Goal: Information Seeking & Learning: Learn about a topic

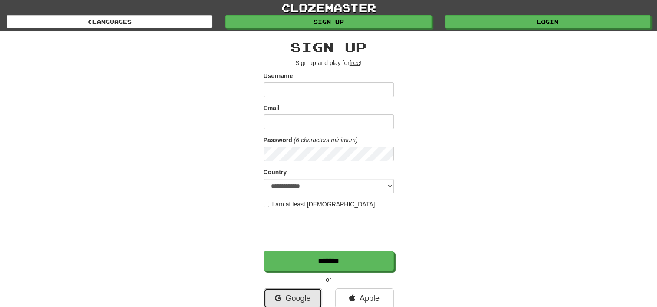
click at [296, 297] on link "Google" at bounding box center [292, 299] width 59 height 20
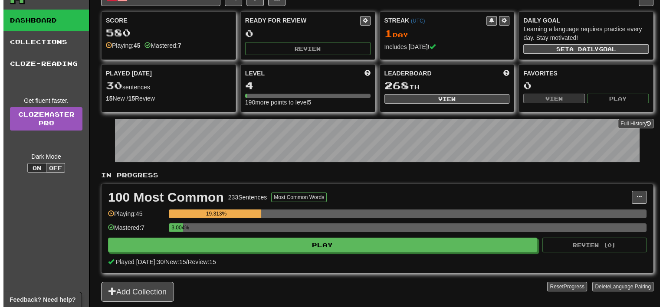
scroll to position [36, 0]
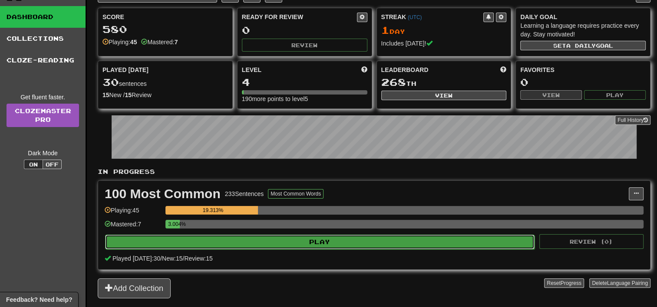
click at [298, 239] on button "Play" at bounding box center [319, 242] width 429 height 15
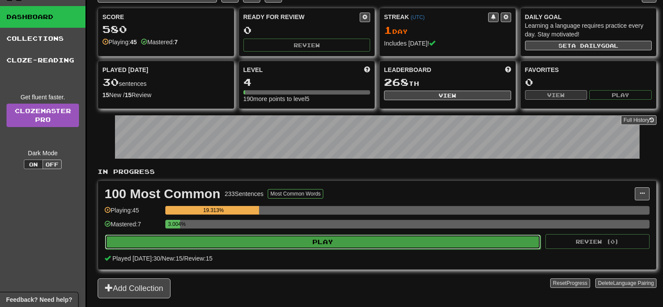
select select "**"
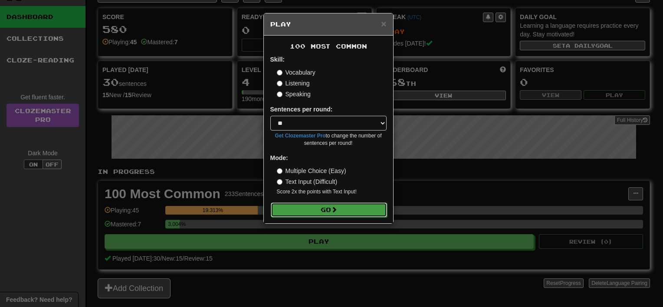
click at [311, 212] on button "Go" at bounding box center [329, 210] width 116 height 15
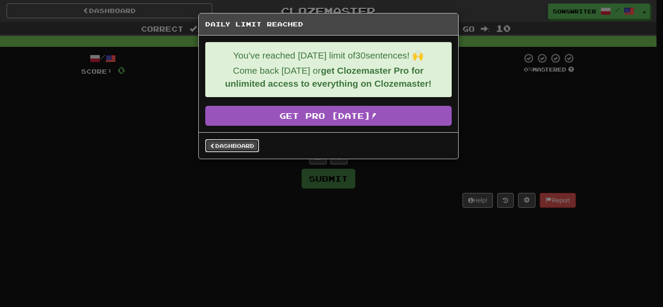
click at [231, 146] on link "Dashboard" at bounding box center [232, 145] width 54 height 13
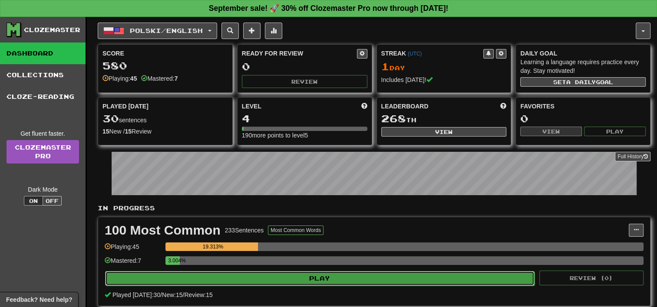
click at [330, 275] on button "Play" at bounding box center [319, 278] width 429 height 15
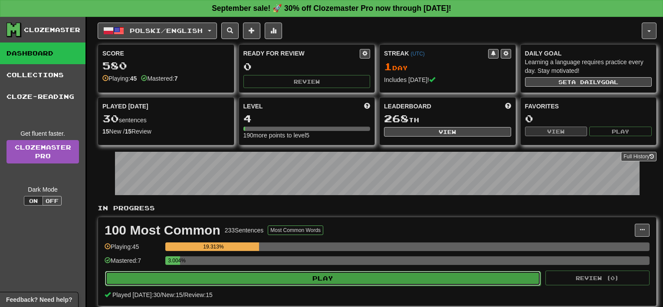
select select "**"
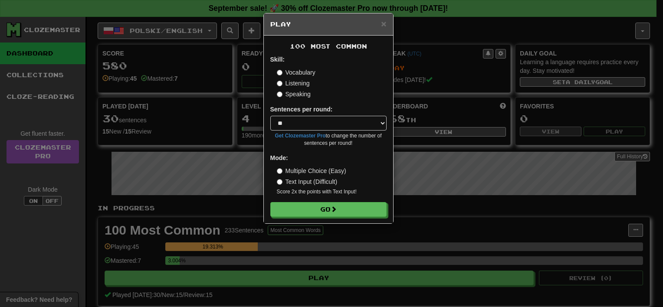
click at [312, 170] on label "Multiple Choice (Easy)" at bounding box center [311, 171] width 69 height 9
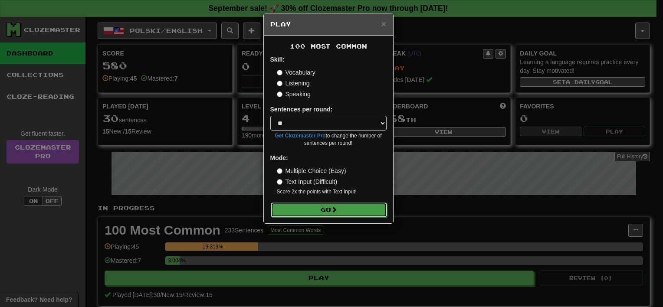
click at [325, 208] on button "Go" at bounding box center [329, 210] width 116 height 15
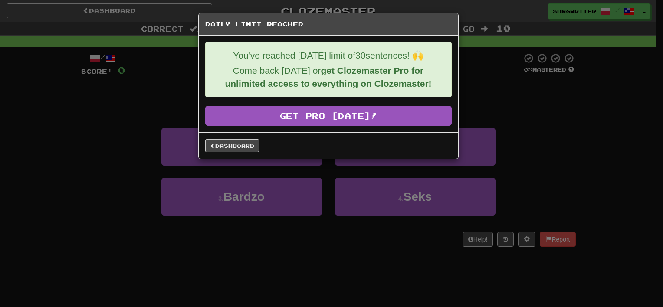
click at [357, 49] on p "You've reached [DATE] limit of 30 sentences! 🙌" at bounding box center [328, 55] width 233 height 13
click at [410, 51] on p "You've reached [DATE] limit of 30 sentences! 🙌" at bounding box center [328, 55] width 233 height 13
click at [234, 141] on link "Dashboard" at bounding box center [232, 145] width 54 height 13
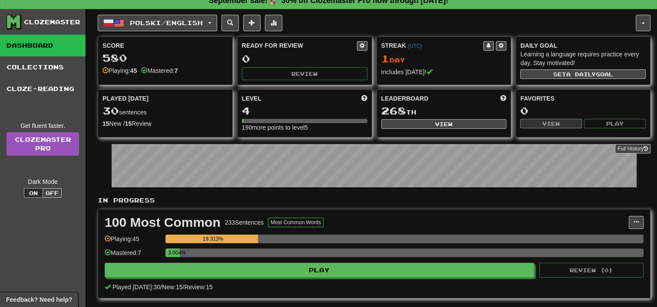
scroll to position [8, 0]
click at [178, 25] on span "Polski / English" at bounding box center [166, 22] width 73 height 7
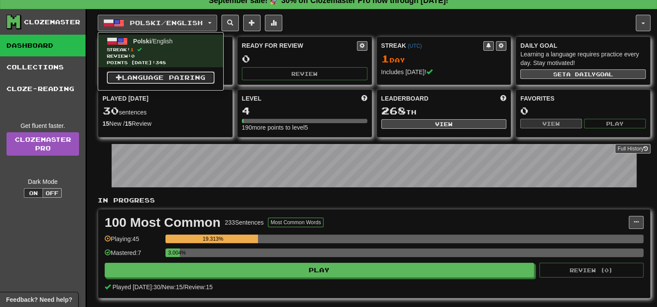
click at [161, 77] on link "Language Pairing" at bounding box center [161, 78] width 108 height 12
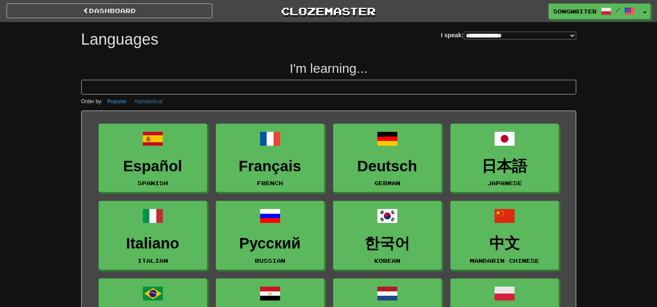
select select "*******"
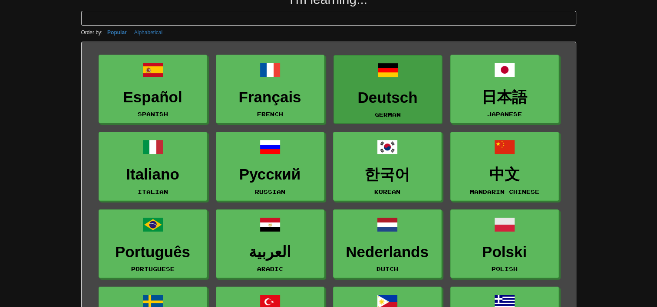
scroll to position [61, 0]
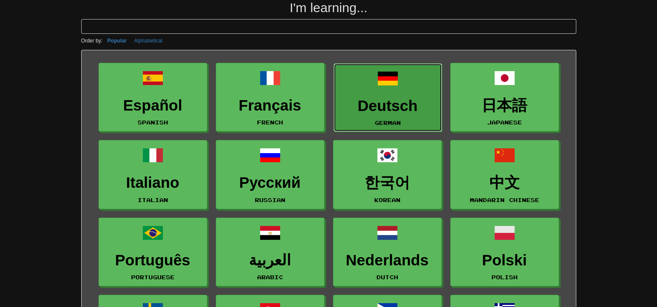
click at [376, 101] on h3 "Deutsch" at bounding box center [387, 106] width 99 height 17
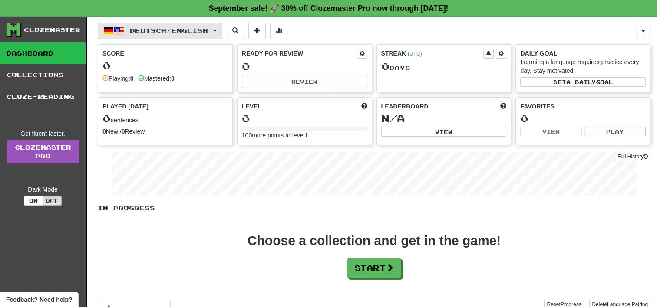
click at [222, 28] on button "Deutsch / English" at bounding box center [160, 31] width 125 height 16
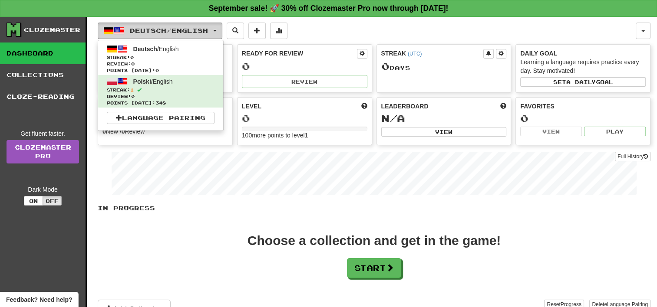
click at [196, 33] on span "Deutsch / English" at bounding box center [169, 30] width 78 height 7
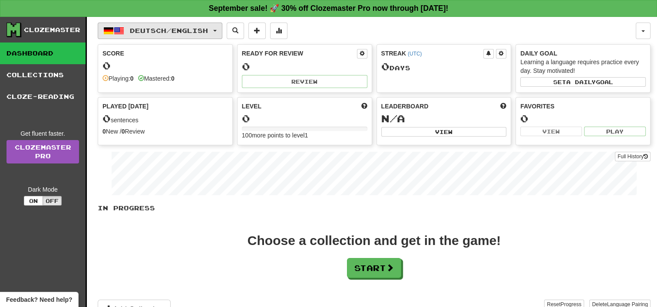
click at [219, 32] on button "Deutsch / English" at bounding box center [160, 31] width 125 height 16
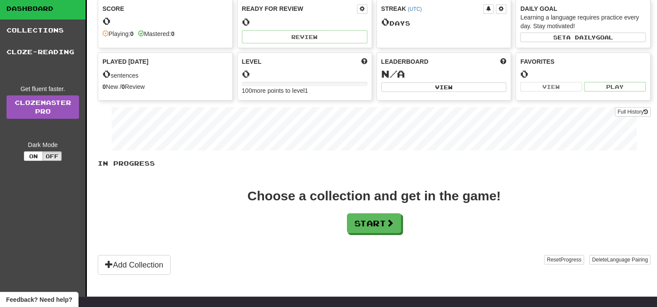
scroll to position [45, 0]
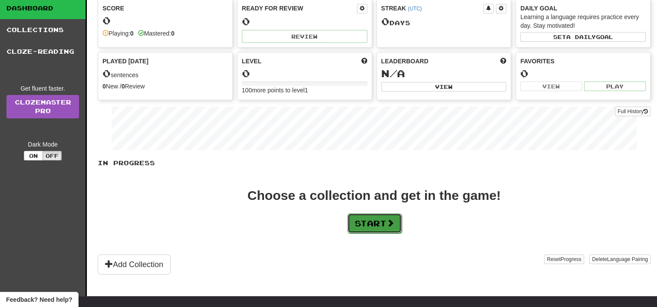
click at [368, 221] on button "Start" at bounding box center [374, 223] width 54 height 20
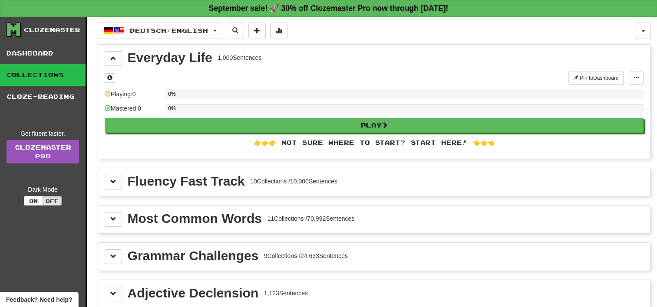
scroll to position [19, 0]
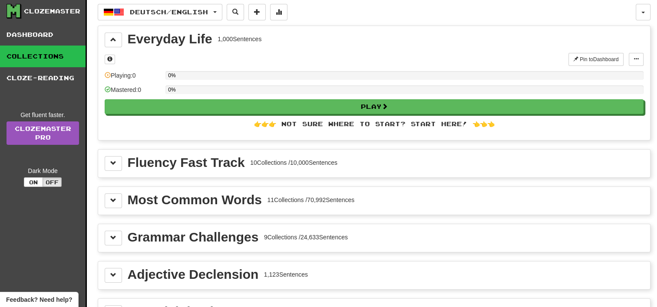
click at [151, 158] on div "Fluency Fast Track" at bounding box center [186, 162] width 117 height 13
click at [115, 162] on span at bounding box center [113, 163] width 6 height 6
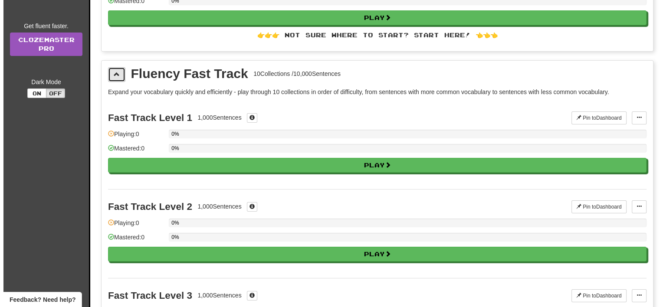
scroll to position [108, 0]
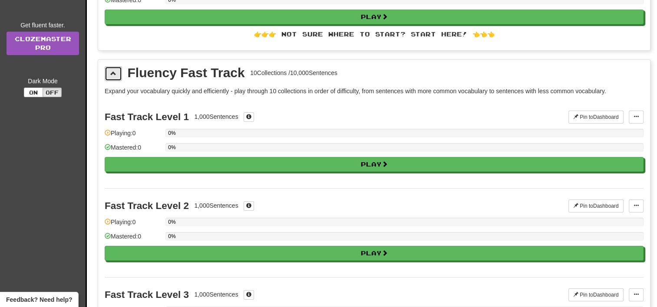
click at [116, 72] on button at bounding box center [113, 73] width 17 height 15
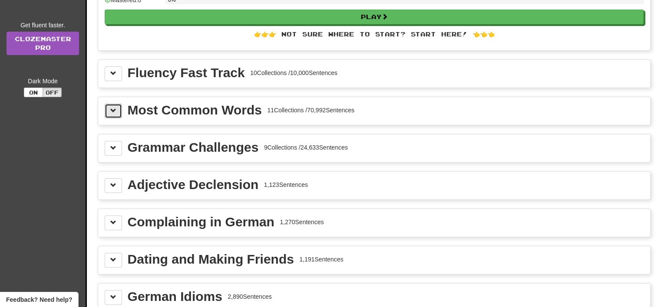
click at [110, 109] on span at bounding box center [113, 111] width 6 height 6
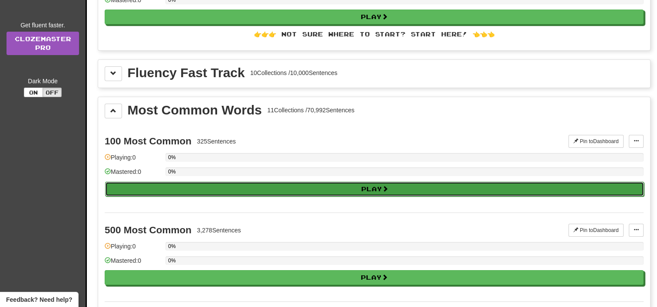
click at [253, 190] on button "Play" at bounding box center [374, 189] width 539 height 15
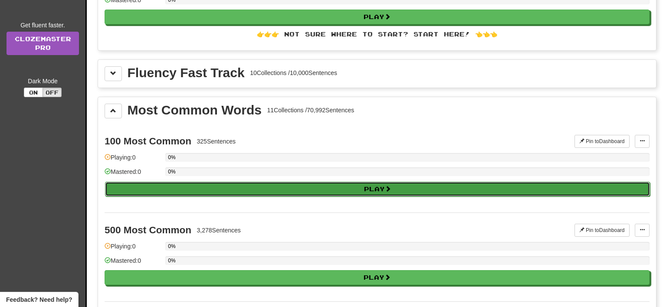
select select "**"
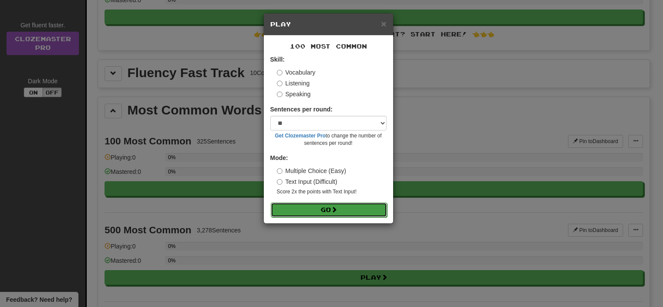
click at [332, 207] on button "Go" at bounding box center [329, 210] width 116 height 15
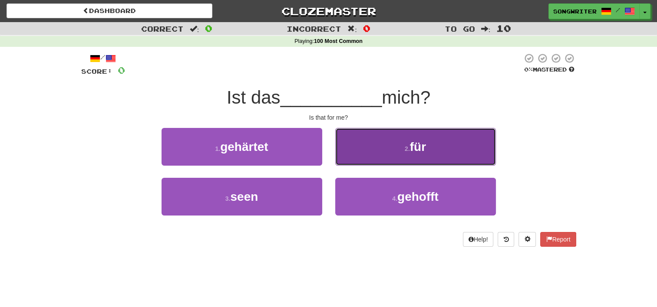
click at [409, 135] on button "2 . für" at bounding box center [415, 147] width 161 height 38
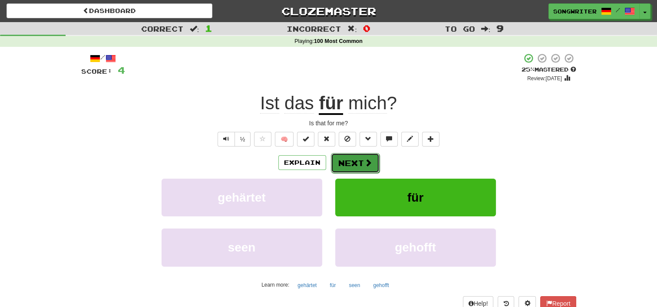
click at [348, 163] on button "Next" at bounding box center [355, 163] width 49 height 20
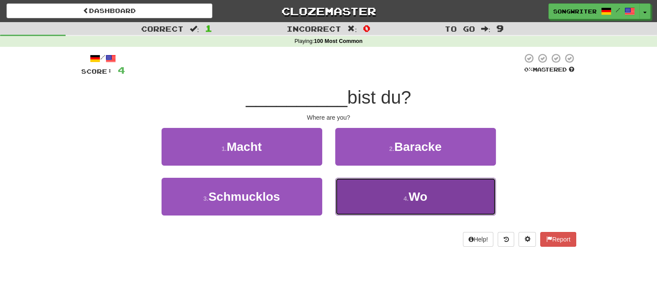
click at [384, 189] on button "4 . Wo" at bounding box center [415, 197] width 161 height 38
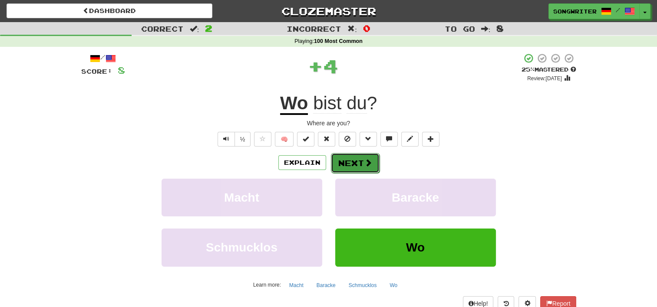
click at [354, 158] on button "Next" at bounding box center [355, 163] width 49 height 20
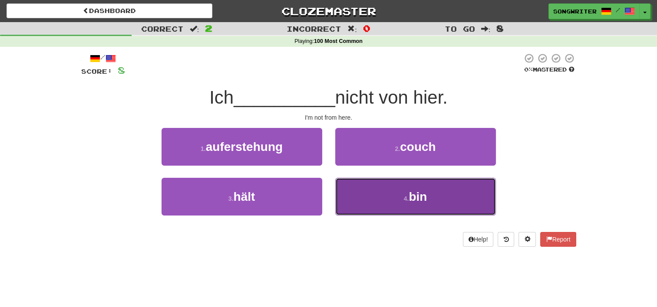
click at [391, 200] on button "4 . bin" at bounding box center [415, 197] width 161 height 38
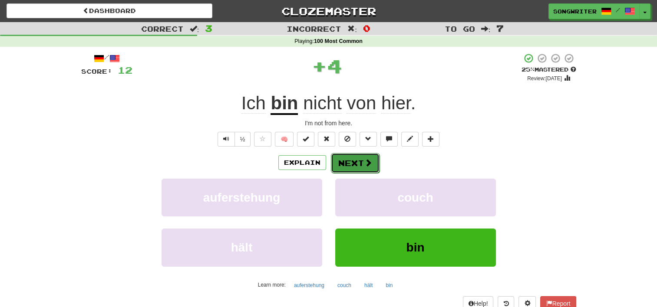
click at [349, 158] on button "Next" at bounding box center [355, 163] width 49 height 20
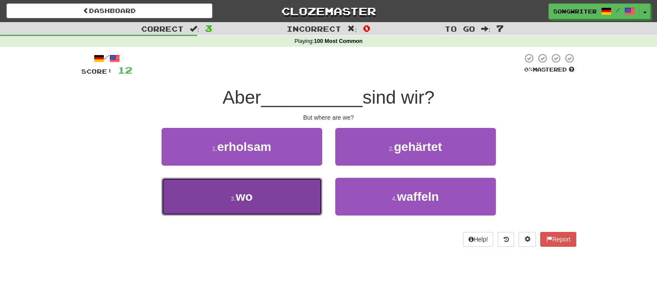
click at [276, 187] on button "3 . wo" at bounding box center [241, 197] width 161 height 38
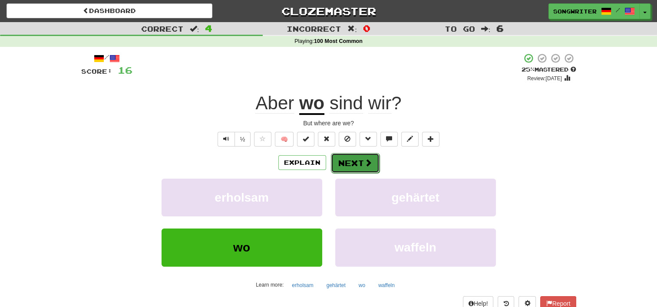
click at [358, 166] on button "Next" at bounding box center [355, 163] width 49 height 20
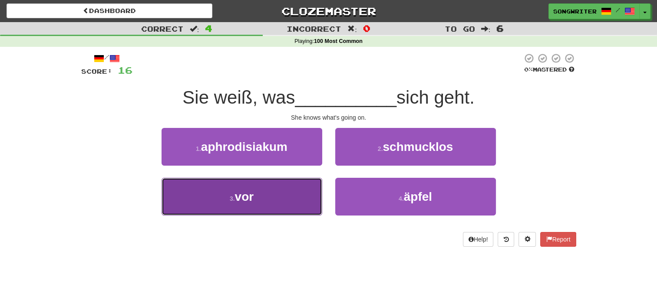
click at [292, 198] on button "3 . vor" at bounding box center [241, 197] width 161 height 38
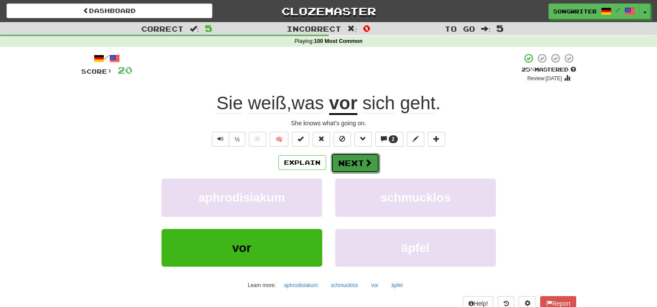
click at [360, 163] on button "Next" at bounding box center [355, 163] width 49 height 20
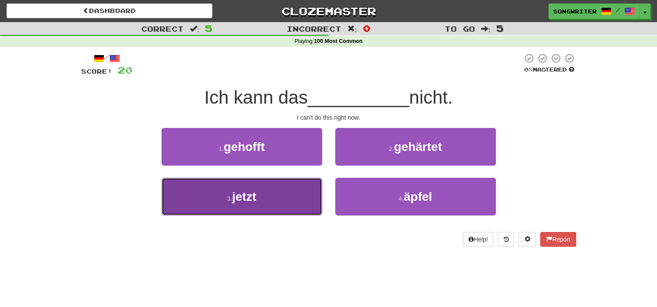
click at [288, 184] on button "3 . jetzt" at bounding box center [241, 197] width 161 height 38
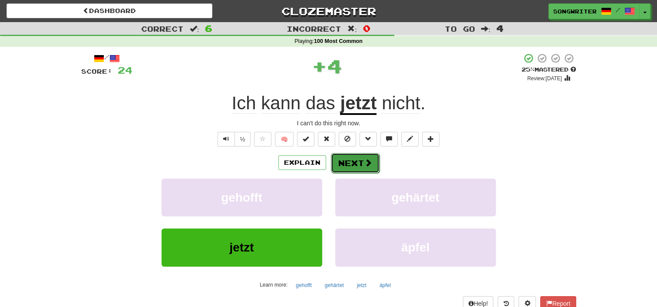
click at [362, 164] on button "Next" at bounding box center [355, 163] width 49 height 20
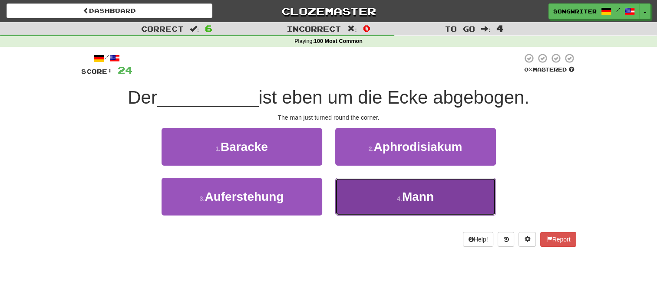
click at [377, 197] on button "4 . Mann" at bounding box center [415, 197] width 161 height 38
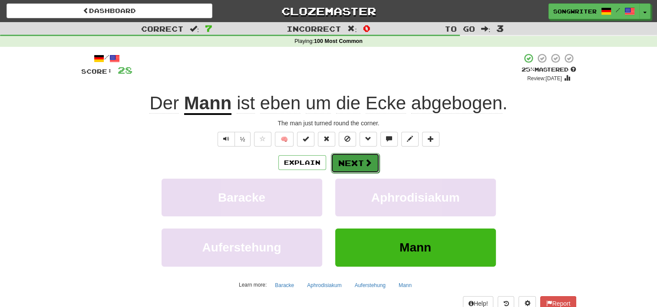
click at [348, 165] on button "Next" at bounding box center [355, 163] width 49 height 20
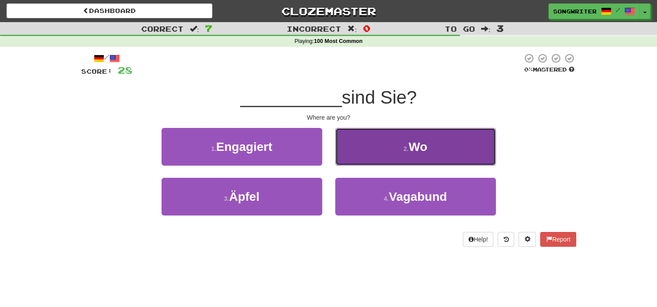
click at [378, 151] on button "2 . Wo" at bounding box center [415, 147] width 161 height 38
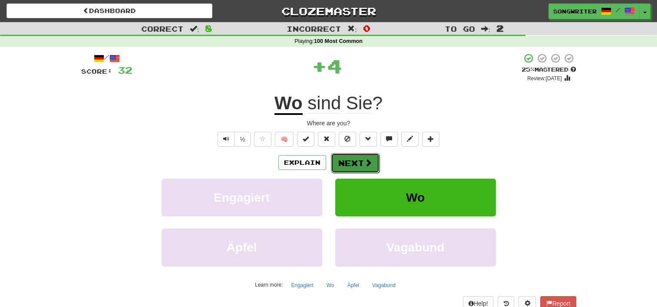
click at [348, 159] on button "Next" at bounding box center [355, 163] width 49 height 20
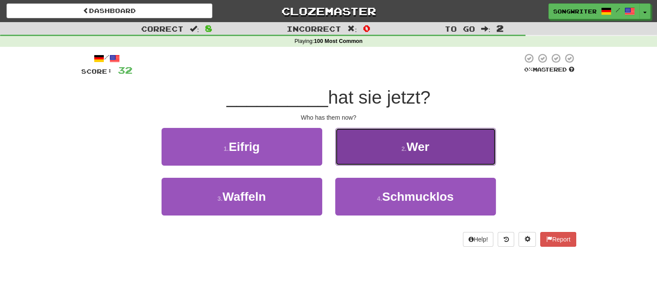
click at [377, 156] on button "2 . Wer" at bounding box center [415, 147] width 161 height 38
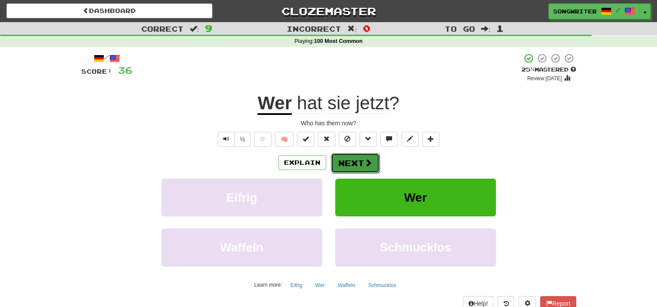
click at [360, 163] on button "Next" at bounding box center [355, 163] width 49 height 20
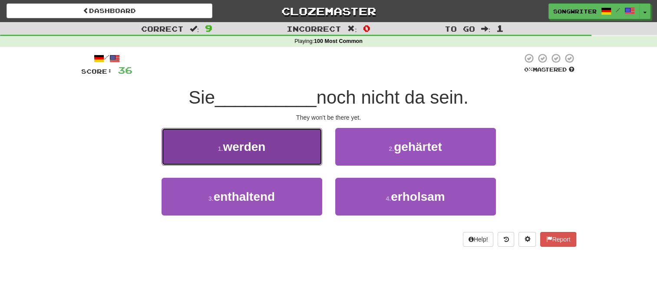
click at [277, 163] on button "1 . werden" at bounding box center [241, 147] width 161 height 38
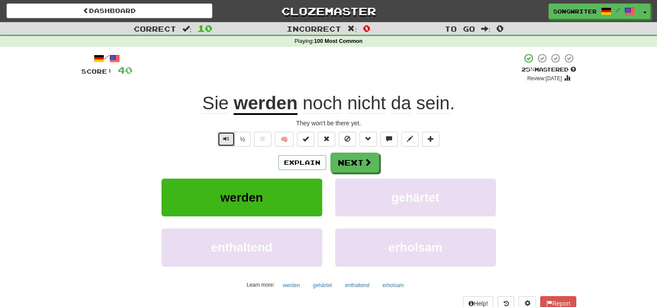
click at [223, 139] on span "Text-to-speech controls" at bounding box center [226, 139] width 6 height 6
click at [243, 137] on button "½" at bounding box center [242, 139] width 16 height 15
click at [350, 162] on button "Next" at bounding box center [355, 163] width 49 height 20
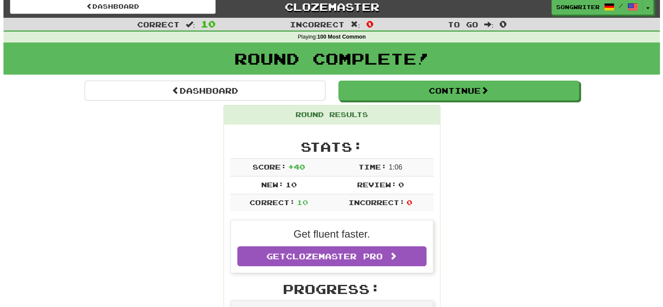
scroll to position [5, 0]
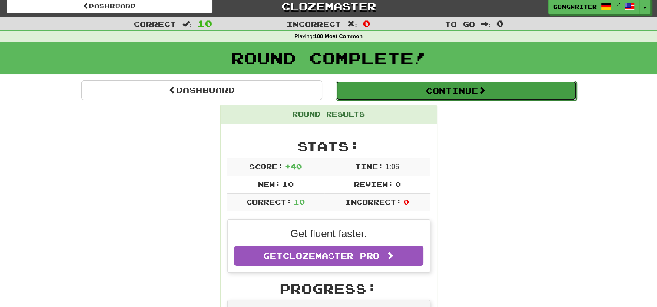
click at [411, 94] on button "Continue" at bounding box center [455, 91] width 241 height 20
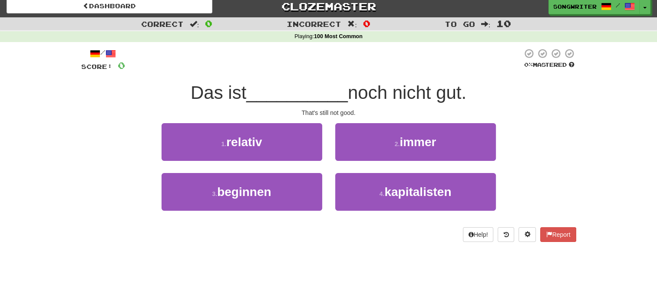
click at [411, 94] on span "noch nicht gut." at bounding box center [407, 92] width 118 height 20
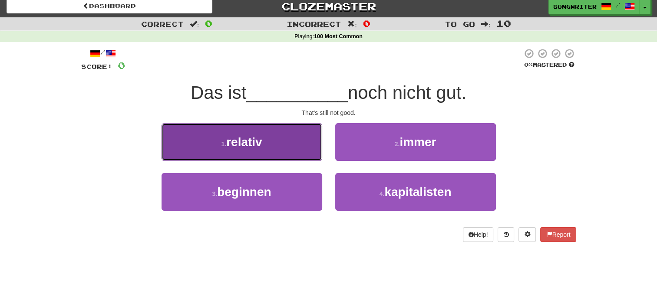
click at [272, 154] on button "1 . relativ" at bounding box center [241, 142] width 161 height 38
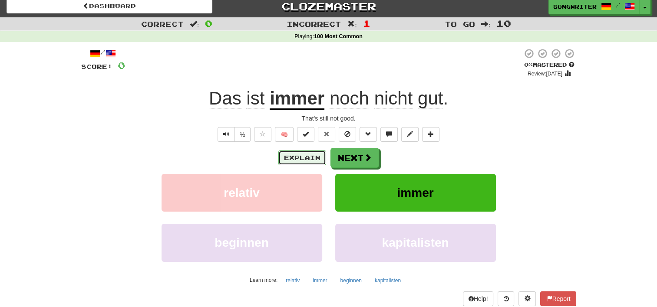
click at [304, 156] on button "Explain" at bounding box center [302, 158] width 48 height 15
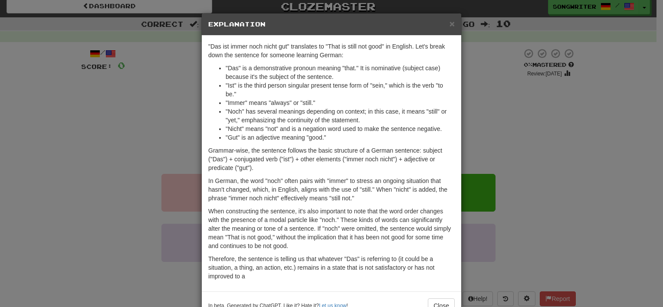
click at [446, 20] on h5 "Explanation" at bounding box center [331, 24] width 246 height 9
click at [450, 23] on span "×" at bounding box center [452, 24] width 5 height 10
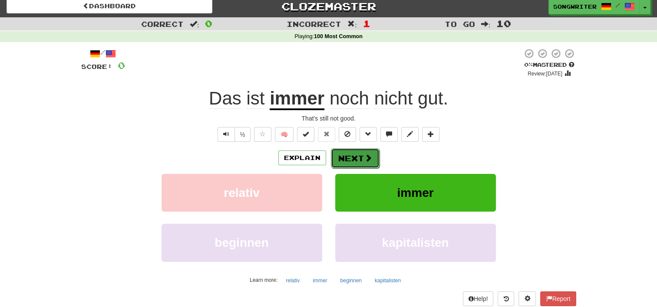
click at [337, 154] on button "Next" at bounding box center [355, 158] width 49 height 20
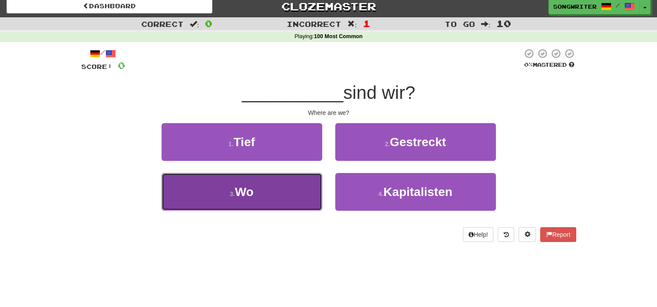
click at [266, 196] on button "3 . Wo" at bounding box center [241, 192] width 161 height 38
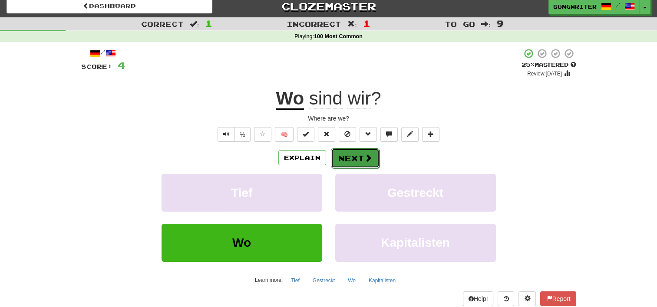
click at [364, 155] on span at bounding box center [368, 158] width 8 height 8
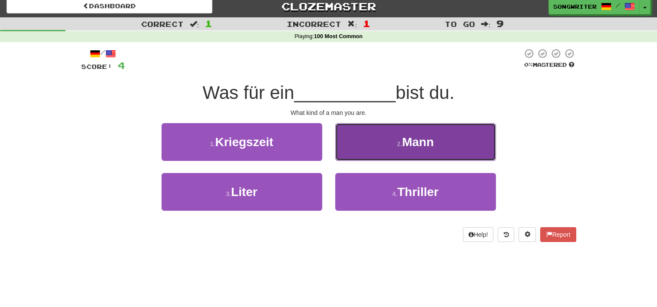
click at [389, 150] on button "2 . Mann" at bounding box center [415, 142] width 161 height 38
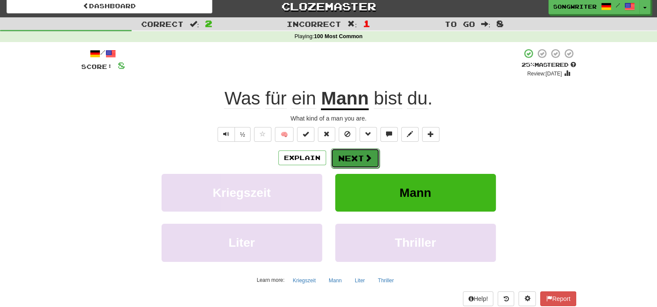
click at [354, 154] on button "Next" at bounding box center [355, 158] width 49 height 20
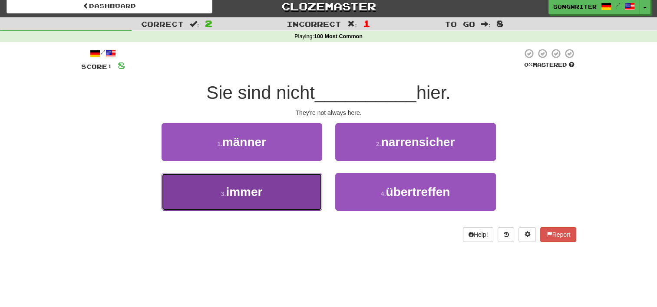
click at [297, 189] on button "3 . immer" at bounding box center [241, 192] width 161 height 38
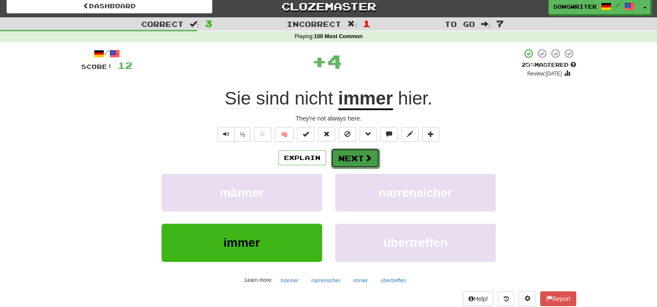
click at [361, 160] on button "Next" at bounding box center [355, 158] width 49 height 20
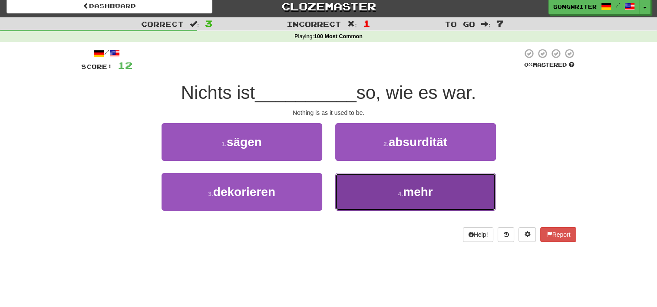
click at [382, 203] on button "4 . mehr" at bounding box center [415, 192] width 161 height 38
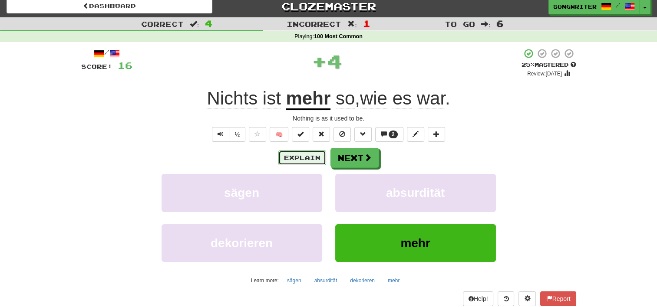
click at [295, 161] on button "Explain" at bounding box center [302, 158] width 48 height 15
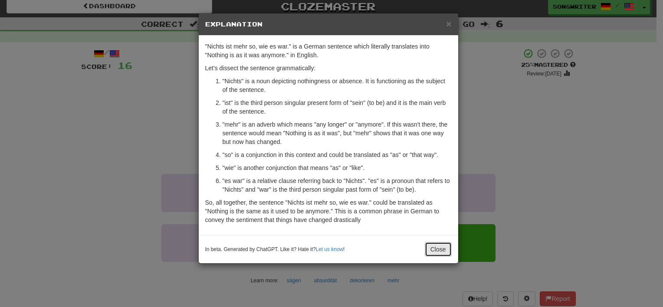
click at [437, 253] on button "Close" at bounding box center [438, 249] width 27 height 15
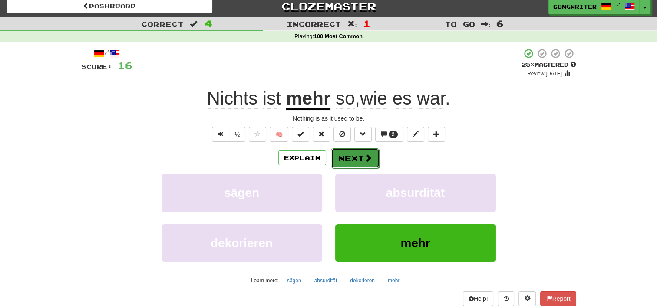
click at [370, 162] on span at bounding box center [368, 158] width 8 height 8
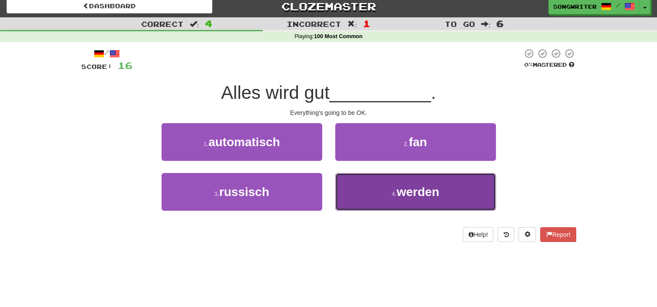
click at [370, 187] on button "4 . werden" at bounding box center [415, 192] width 161 height 38
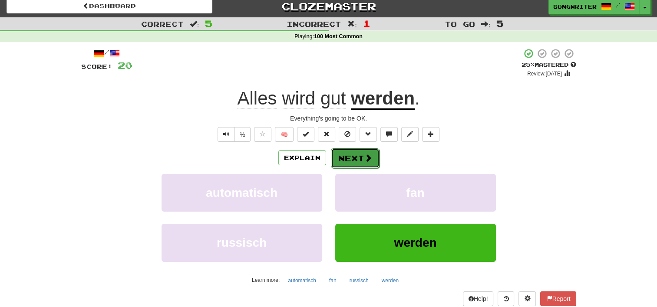
click at [348, 160] on button "Next" at bounding box center [355, 158] width 49 height 20
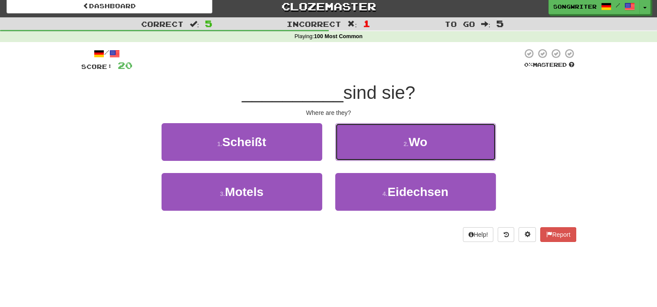
click at [348, 160] on button "2 . Wo" at bounding box center [415, 142] width 161 height 38
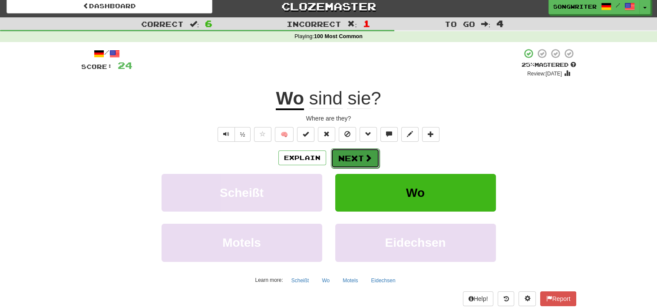
click at [367, 154] on span at bounding box center [368, 158] width 8 height 8
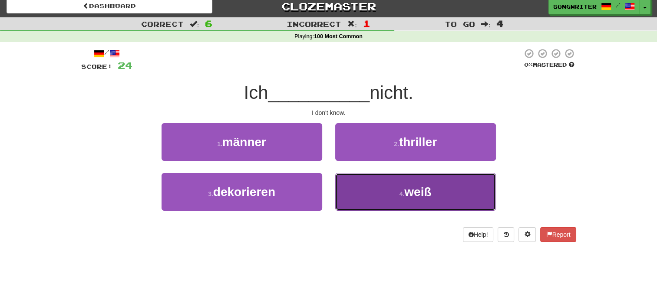
click at [383, 194] on button "4 . weiß" at bounding box center [415, 192] width 161 height 38
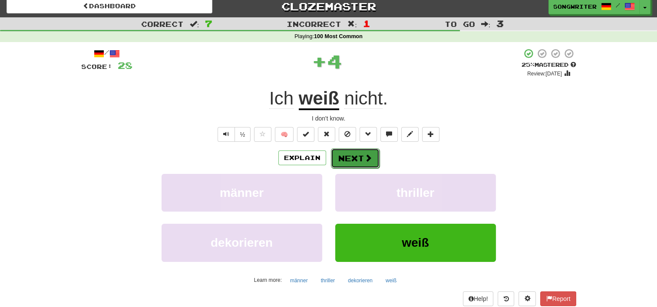
click at [358, 154] on button "Next" at bounding box center [355, 158] width 49 height 20
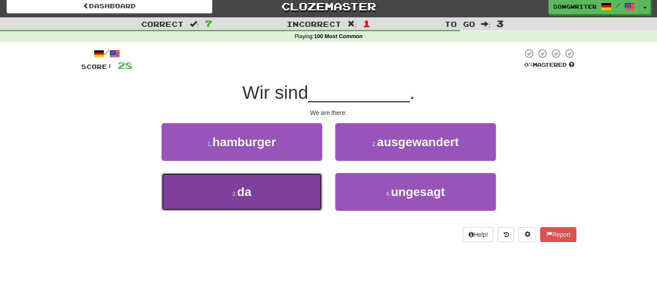
click at [281, 186] on button "3 . da" at bounding box center [241, 192] width 161 height 38
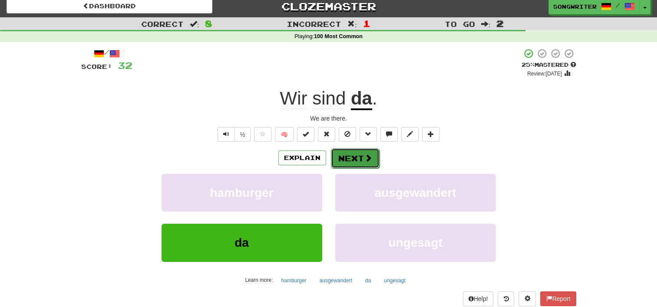
click at [366, 159] on span at bounding box center [368, 158] width 8 height 8
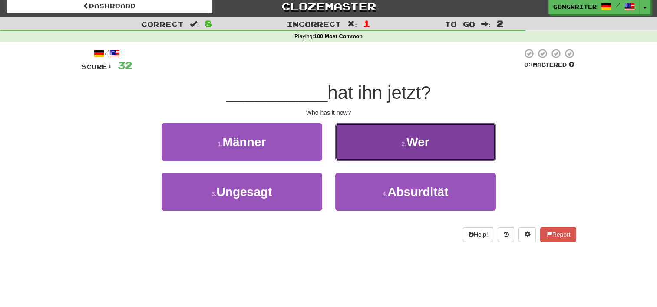
click at [376, 154] on button "2 . Wer" at bounding box center [415, 142] width 161 height 38
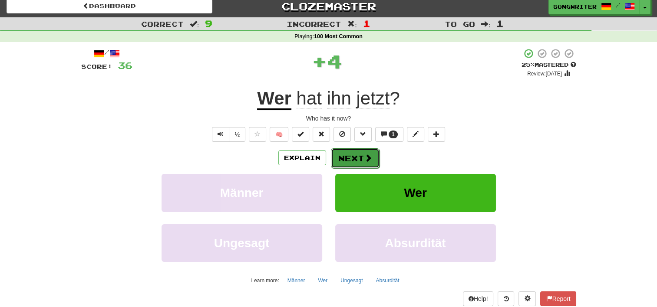
click at [361, 158] on button "Next" at bounding box center [355, 158] width 49 height 20
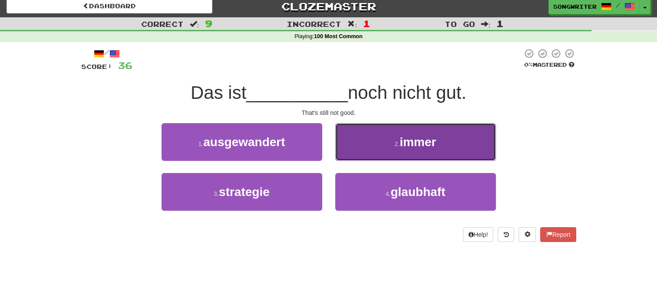
click at [397, 149] on button "2 . immer" at bounding box center [415, 142] width 161 height 38
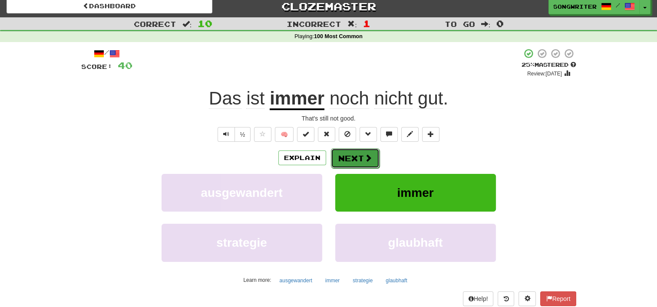
click at [351, 154] on button "Next" at bounding box center [355, 158] width 49 height 20
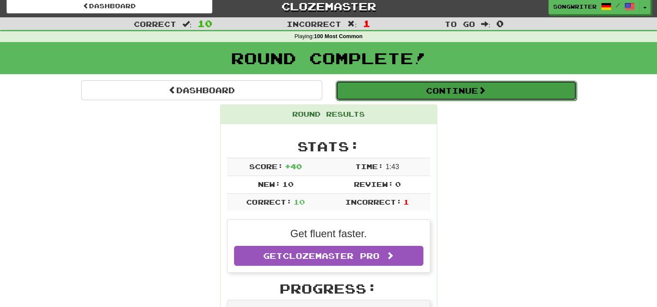
click at [397, 87] on button "Continue" at bounding box center [455, 91] width 241 height 20
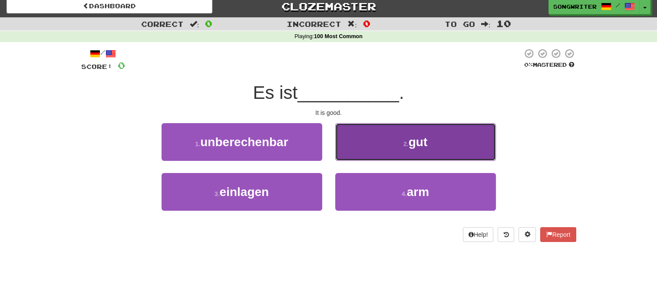
click at [402, 138] on button "2 . gut" at bounding box center [415, 142] width 161 height 38
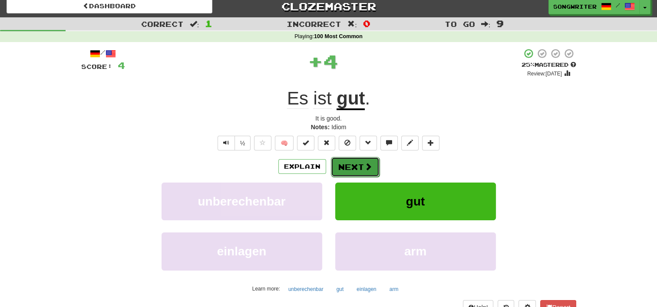
click at [346, 163] on button "Next" at bounding box center [355, 167] width 49 height 20
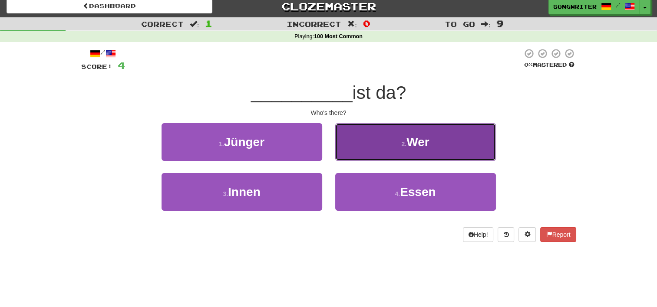
click at [382, 146] on button "2 . Wer" at bounding box center [415, 142] width 161 height 38
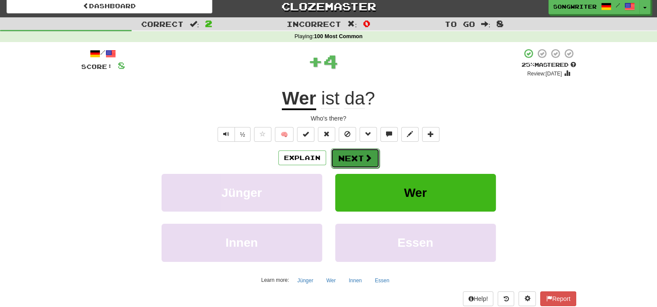
click at [364, 155] on span at bounding box center [368, 158] width 8 height 8
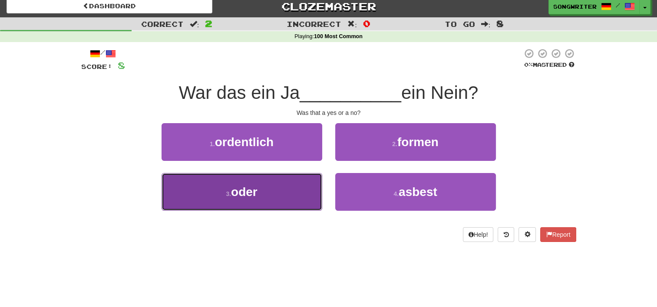
click at [295, 193] on button "3 . oder" at bounding box center [241, 192] width 161 height 38
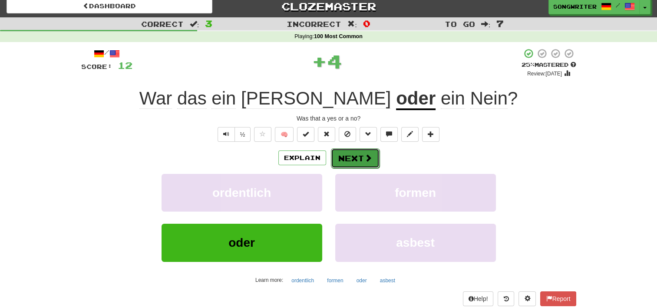
click at [354, 156] on button "Next" at bounding box center [355, 158] width 49 height 20
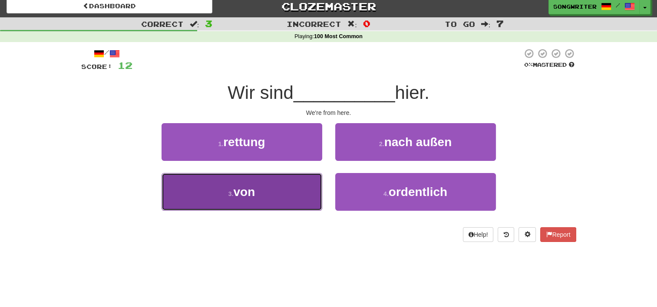
click at [266, 206] on button "3 . von" at bounding box center [241, 192] width 161 height 38
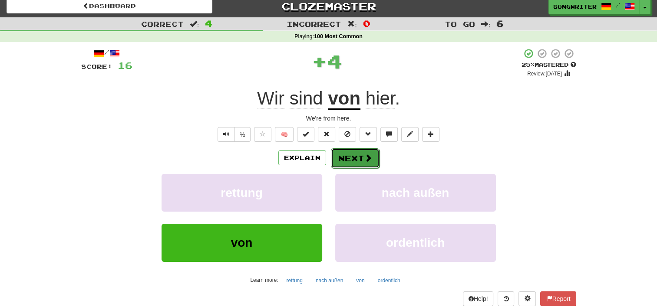
click at [351, 158] on button "Next" at bounding box center [355, 158] width 49 height 20
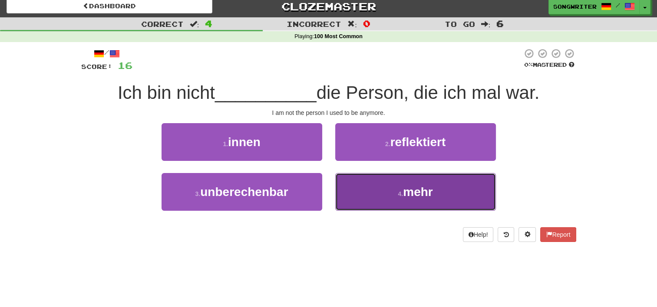
click at [391, 195] on button "4 . mehr" at bounding box center [415, 192] width 161 height 38
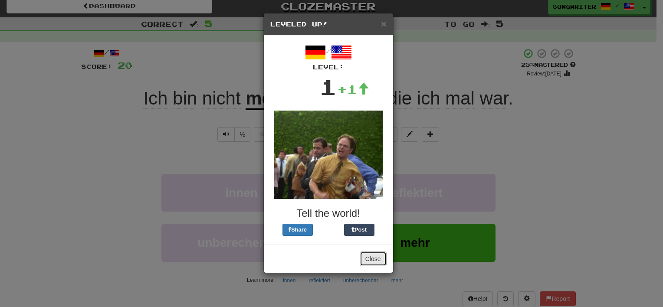
click at [372, 262] on button "Close" at bounding box center [373, 259] width 27 height 15
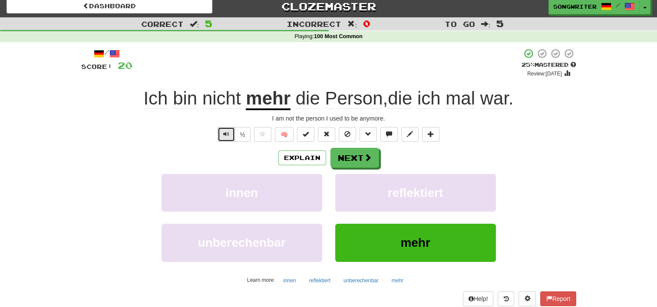
click at [222, 139] on button "Text-to-speech controls" at bounding box center [225, 134] width 17 height 15
click at [340, 161] on button "Next" at bounding box center [355, 158] width 49 height 20
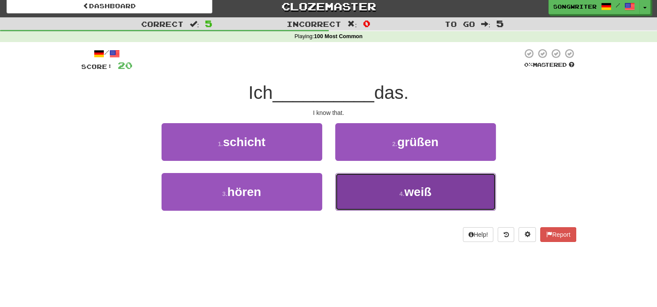
click at [370, 204] on button "4 . weiß" at bounding box center [415, 192] width 161 height 38
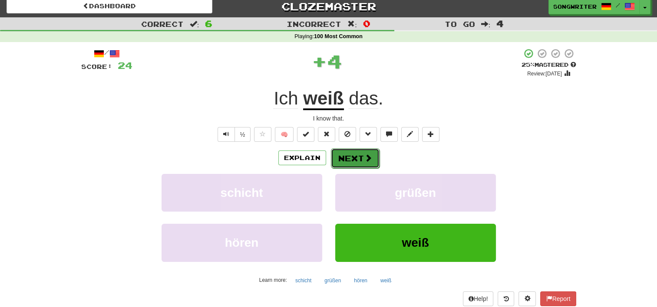
click at [355, 158] on button "Next" at bounding box center [355, 158] width 49 height 20
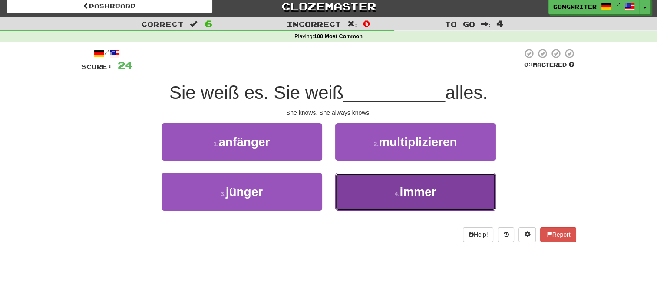
click at [378, 205] on button "4 . immer" at bounding box center [415, 192] width 161 height 38
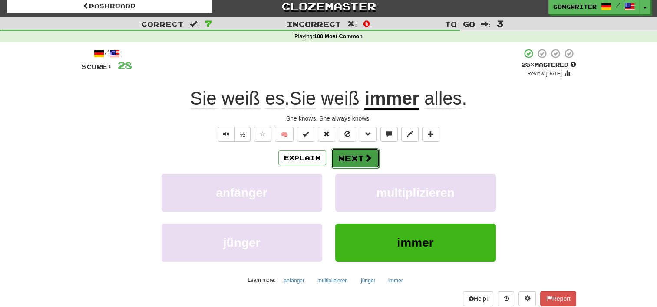
click at [359, 158] on button "Next" at bounding box center [355, 158] width 49 height 20
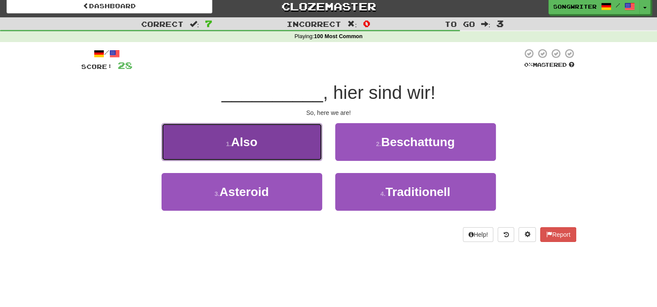
click at [288, 139] on button "1 . Also" at bounding box center [241, 142] width 161 height 38
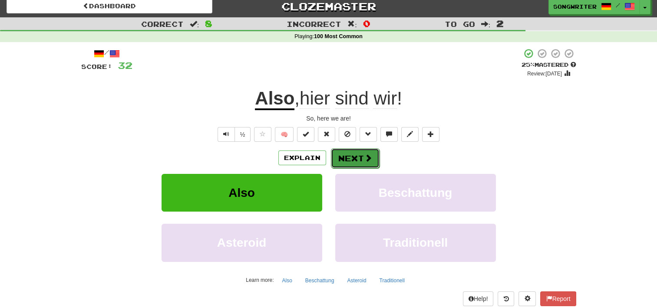
click at [361, 156] on button "Next" at bounding box center [355, 158] width 49 height 20
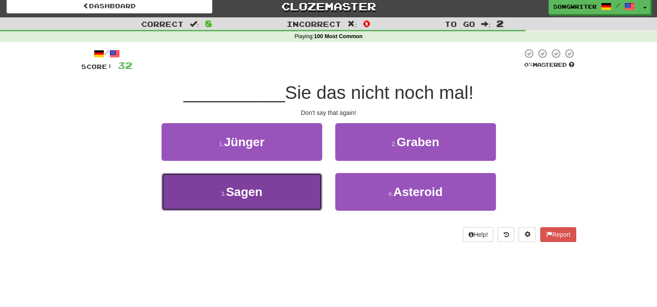
click at [269, 187] on button "3 . Sagen" at bounding box center [241, 192] width 161 height 38
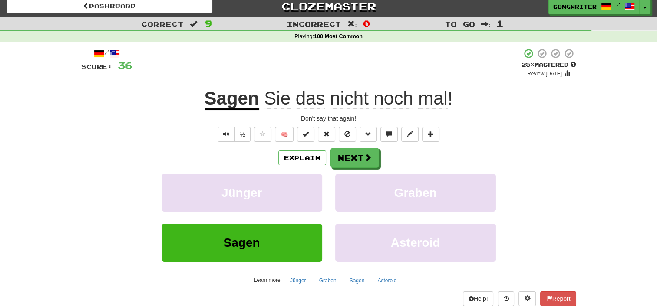
click at [284, 104] on span "Sie" at bounding box center [277, 98] width 26 height 21
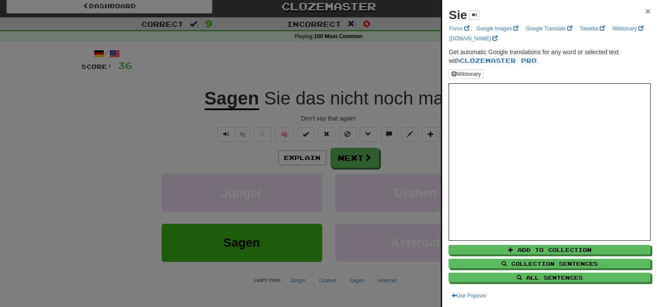
click at [645, 9] on span "×" at bounding box center [647, 11] width 5 height 10
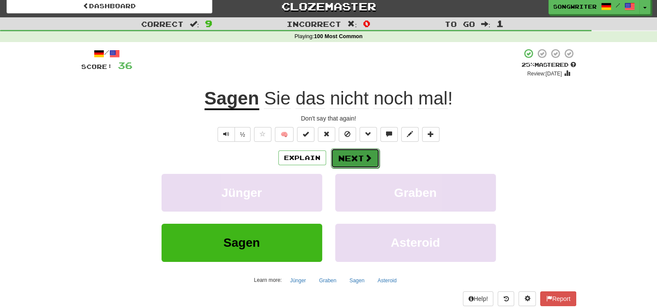
click at [353, 160] on button "Next" at bounding box center [355, 158] width 49 height 20
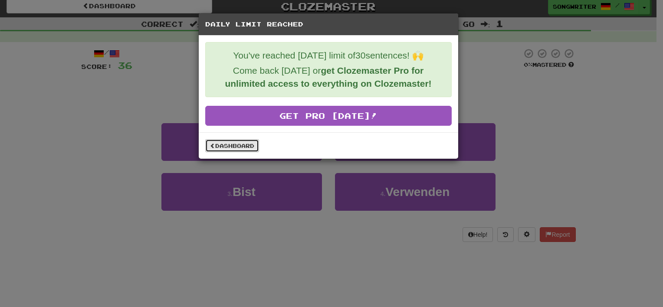
click at [214, 148] on link "Dashboard" at bounding box center [232, 145] width 54 height 13
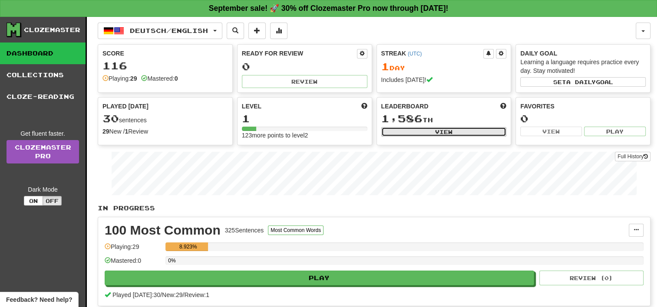
click at [408, 127] on button "View" at bounding box center [443, 132] width 125 height 10
select select "**********"
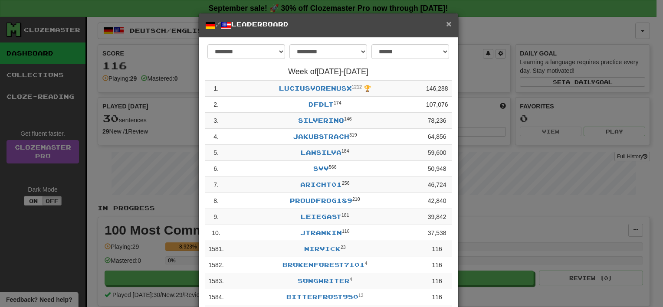
click at [446, 22] on span "×" at bounding box center [448, 24] width 5 height 10
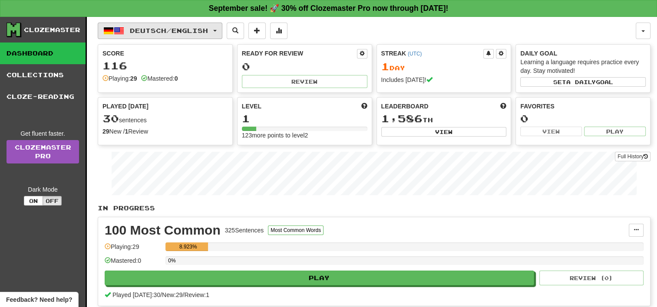
click at [206, 33] on span "Deutsch / English" at bounding box center [169, 30] width 78 height 7
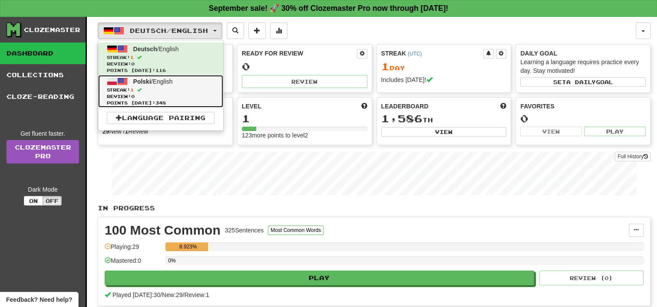
click at [181, 89] on span "Streak: 1" at bounding box center [161, 90] width 108 height 7
